Goal: Information Seeking & Learning: Learn about a topic

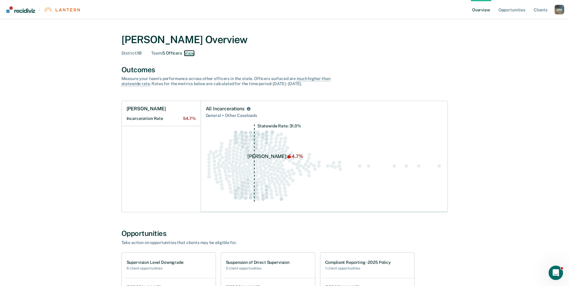
click at [189, 52] on button "View" at bounding box center [189, 53] width 10 height 5
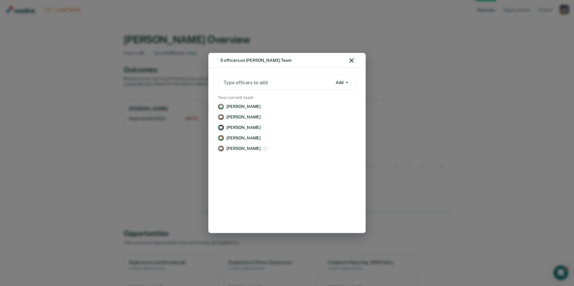
click at [428, 49] on div "5 officers on [PERSON_NAME] Team Type officers to add Add Add Remove Your curre…" at bounding box center [287, 143] width 574 height 286
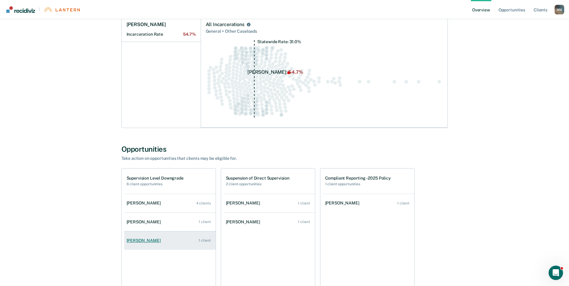
scroll to position [90, 0]
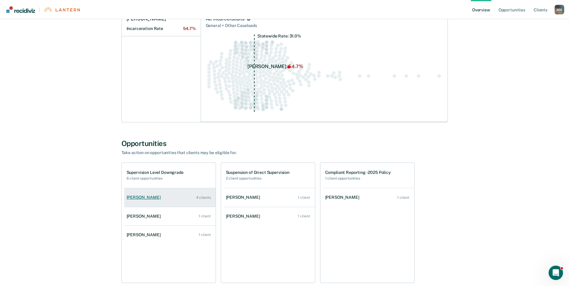
click at [173, 201] on link "[PERSON_NAME] 4 clients" at bounding box center [169, 197] width 91 height 17
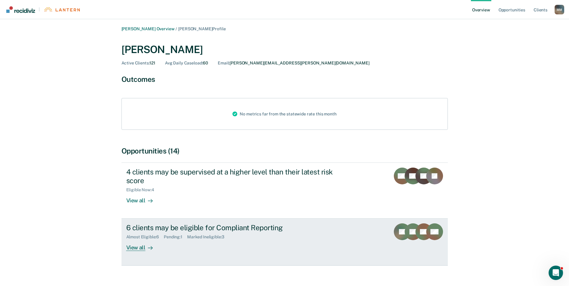
click at [135, 249] on div "View all" at bounding box center [143, 246] width 34 height 12
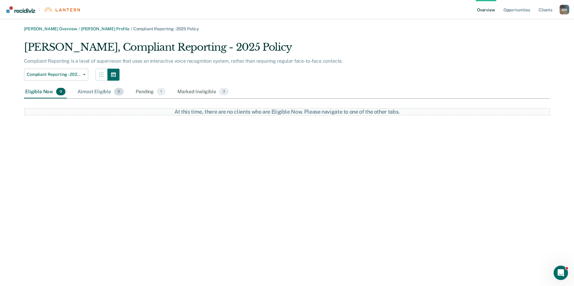
click at [96, 92] on div "Almost Eligible 6" at bounding box center [100, 91] width 49 height 13
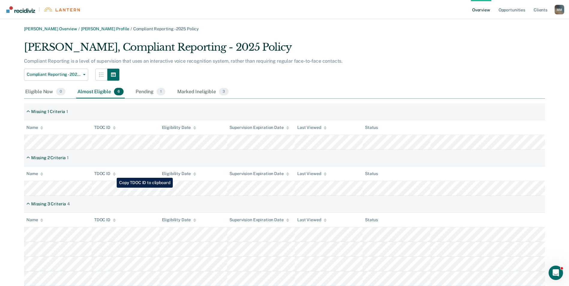
scroll to position [19, 0]
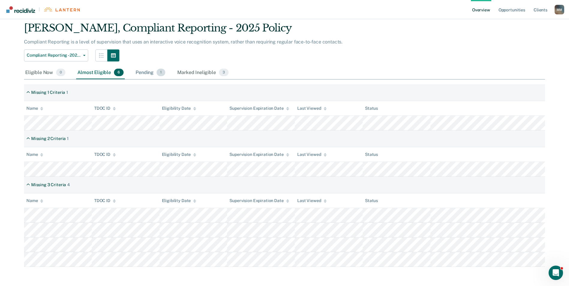
click at [141, 70] on div "Pending 1" at bounding box center [150, 72] width 32 height 13
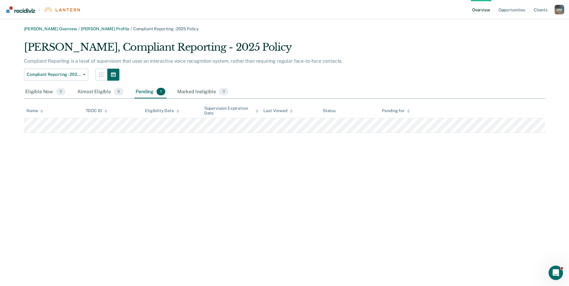
scroll to position [0, 0]
click at [199, 93] on div "Marked Ineligible 3" at bounding box center [203, 91] width 54 height 13
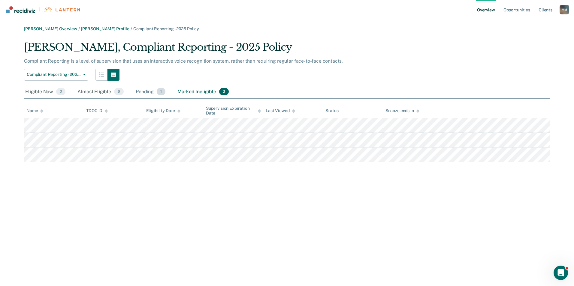
click at [153, 92] on div "Pending 1" at bounding box center [150, 91] width 32 height 13
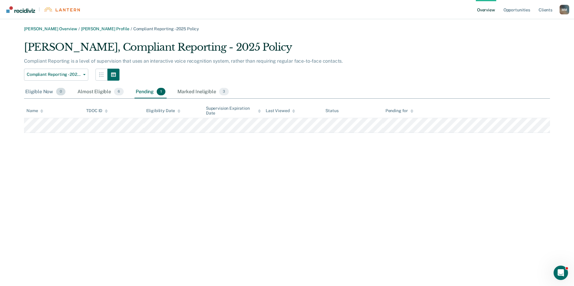
click at [44, 93] on div "Eligible Now 0" at bounding box center [45, 91] width 43 height 13
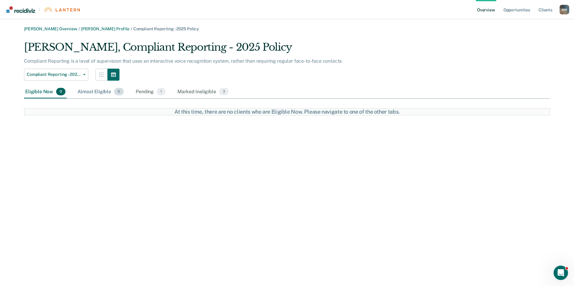
click at [105, 95] on div "Almost Eligible 6" at bounding box center [100, 91] width 49 height 13
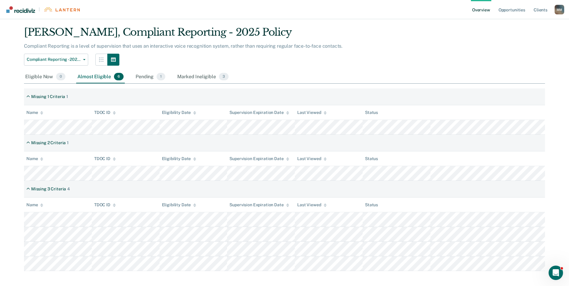
scroll to position [19, 0]
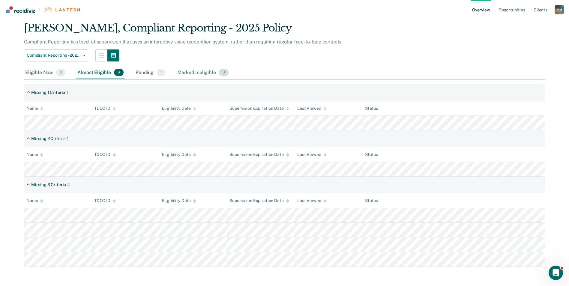
click at [194, 71] on div "Marked Ineligible 3" at bounding box center [203, 72] width 54 height 13
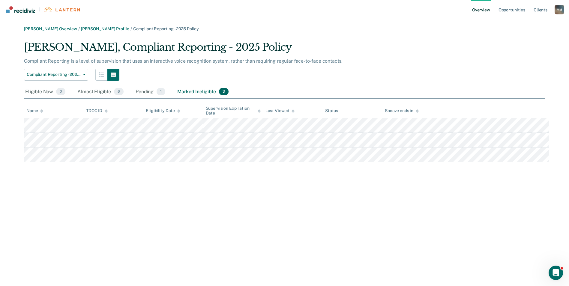
scroll to position [0, 0]
click at [51, 89] on div "Eligible Now 0" at bounding box center [45, 91] width 43 height 13
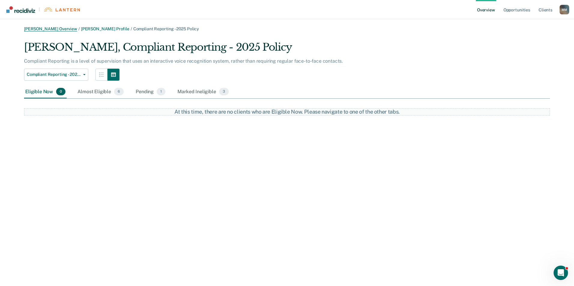
click at [62, 30] on link "[PERSON_NAME] Overview" at bounding box center [50, 28] width 53 height 5
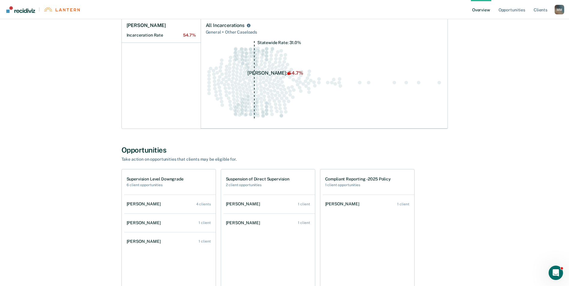
scroll to position [101, 0]
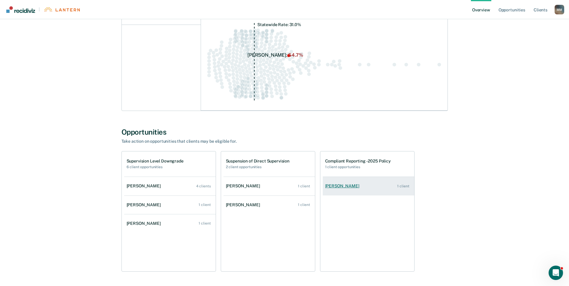
click at [344, 187] on div "[PERSON_NAME]" at bounding box center [343, 186] width 37 height 5
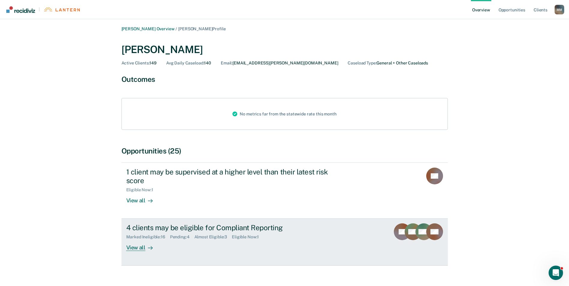
click at [136, 246] on div "View all" at bounding box center [143, 246] width 34 height 12
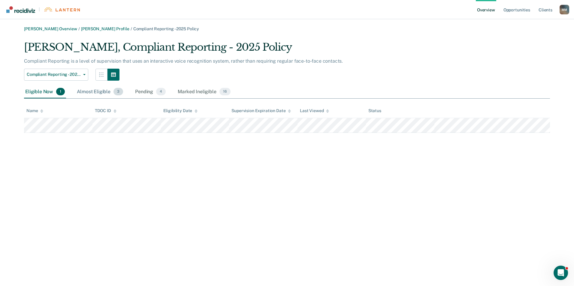
click at [101, 94] on div "Almost Eligible 3" at bounding box center [100, 91] width 49 height 13
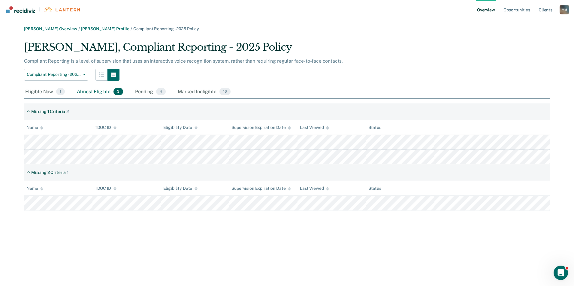
click at [98, 90] on div "Almost Eligible 3" at bounding box center [100, 91] width 49 height 13
click at [198, 94] on div "Marked Ineligible 16" at bounding box center [203, 91] width 55 height 13
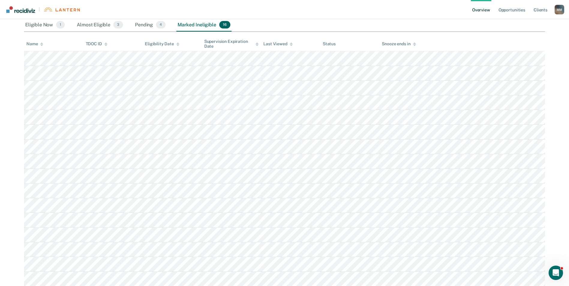
scroll to position [56, 0]
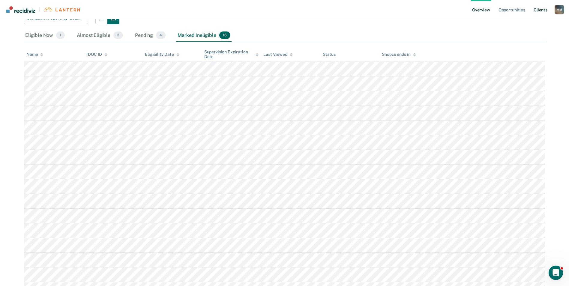
click at [547, 8] on link "Client s" at bounding box center [540, 9] width 16 height 19
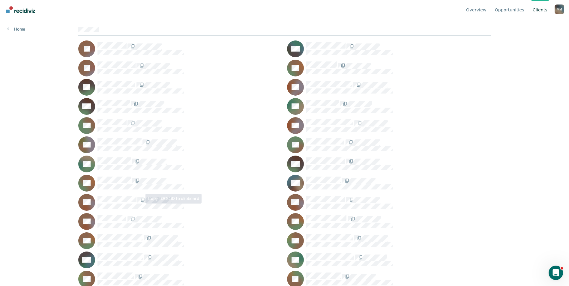
scroll to position [60, 0]
